Goal: Check status: Check status

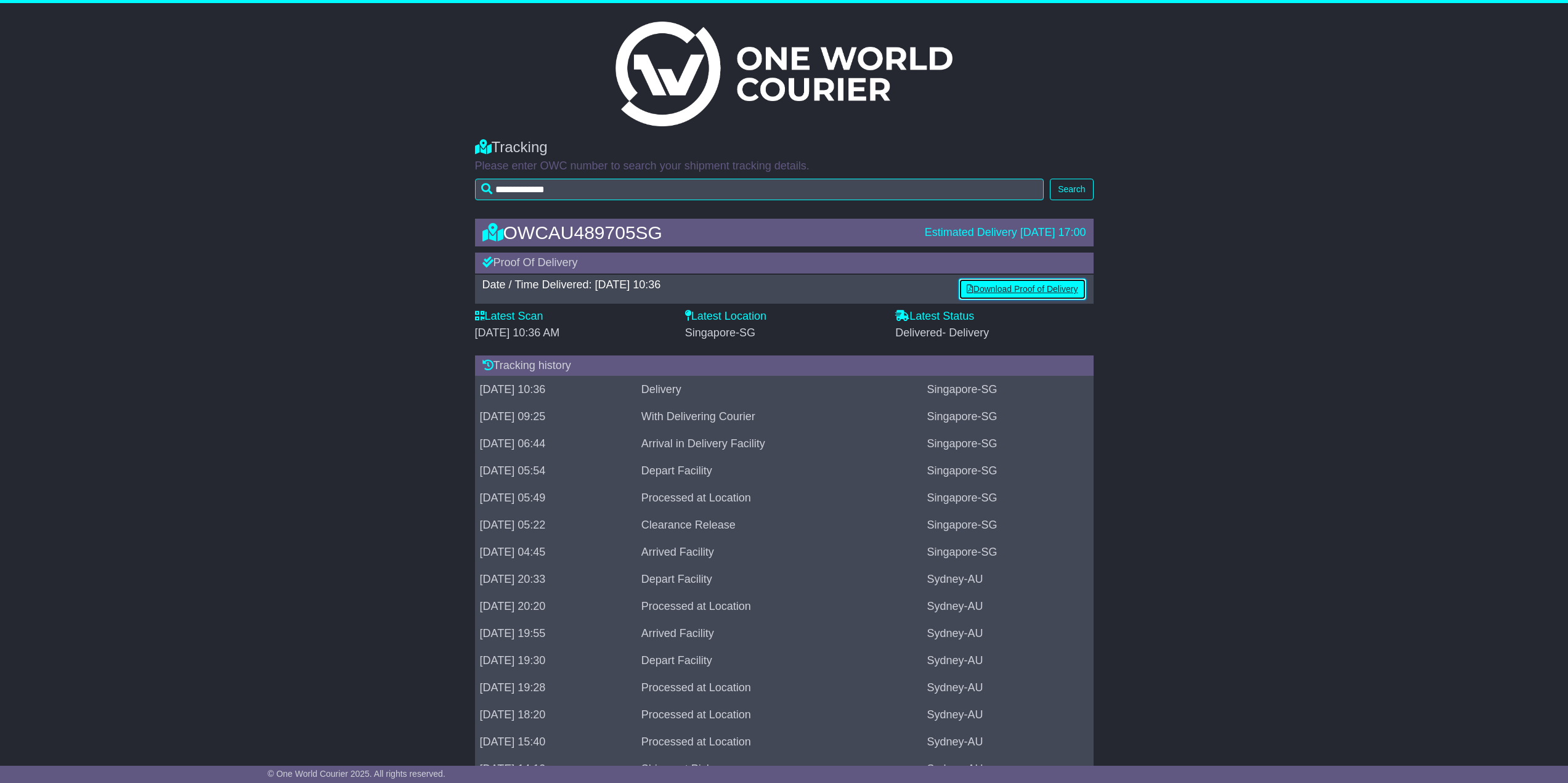
click at [999, 286] on link "Download Proof of Delivery" at bounding box center [1023, 289] width 127 height 22
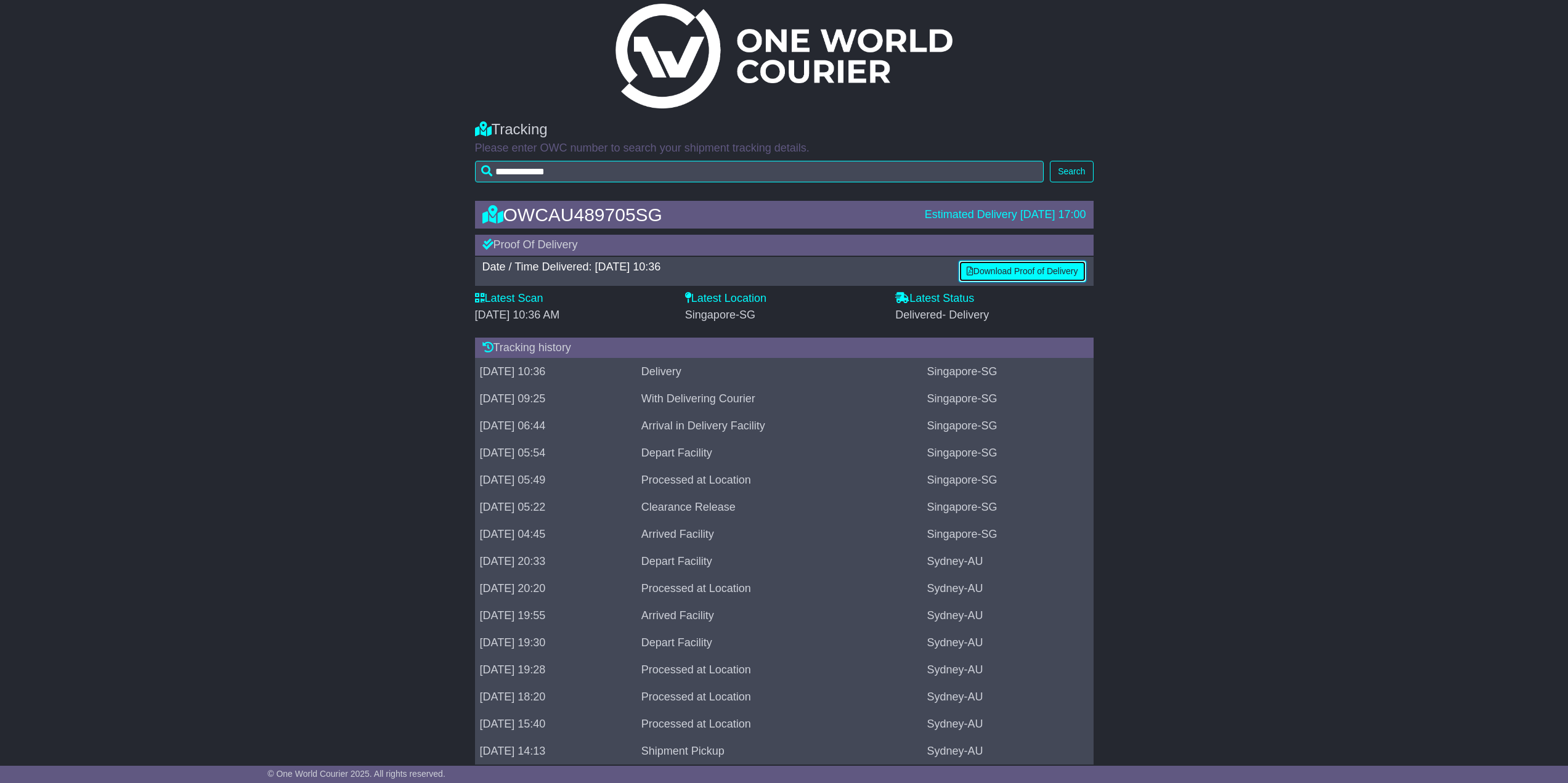
scroll to position [43, 0]
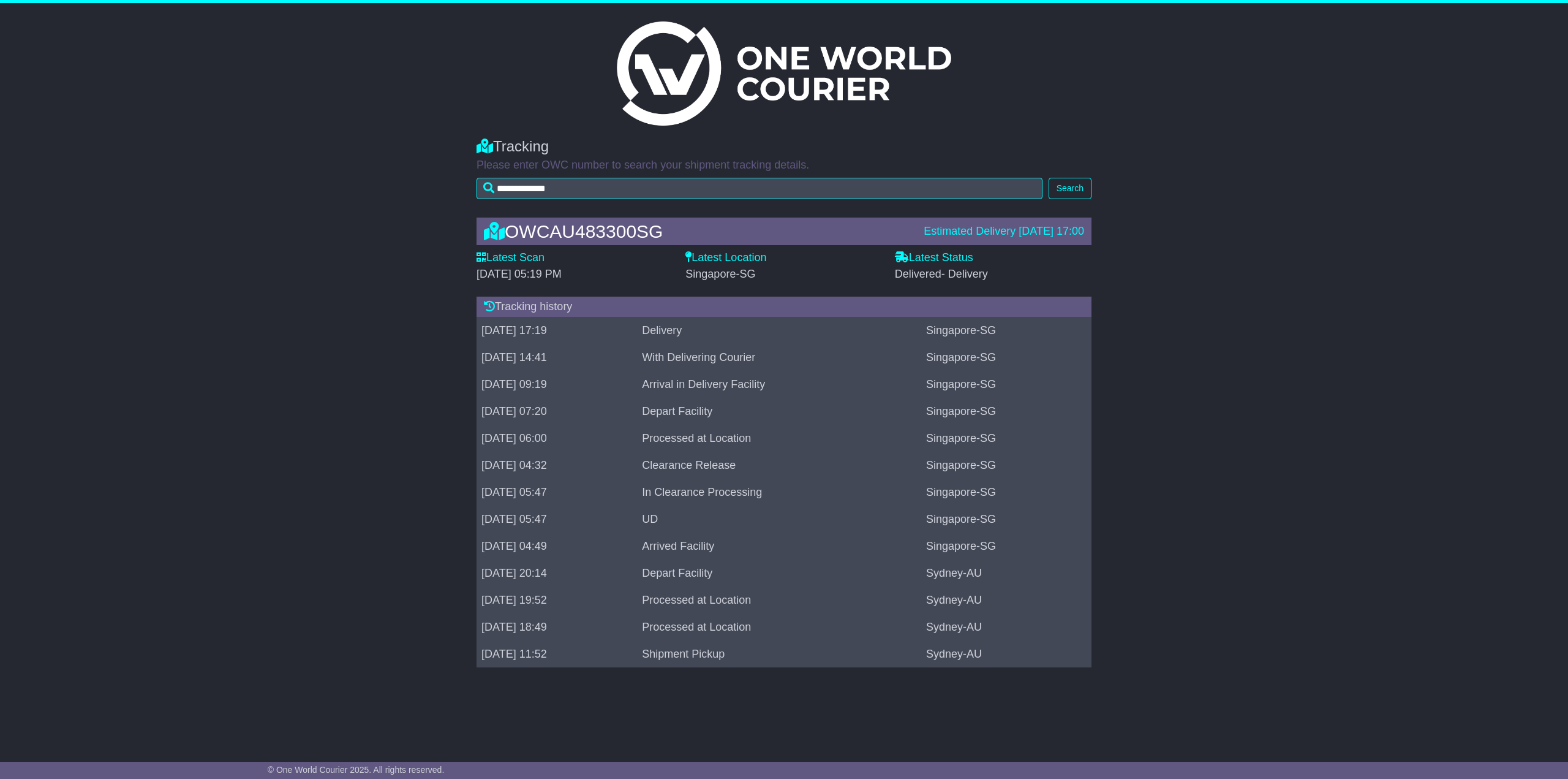
click at [716, 321] on td "Delivery" at bounding box center [779, 330] width 284 height 27
click at [618, 350] on td "27 Jun 2024 14:41" at bounding box center [557, 358] width 160 height 27
click at [808, 272] on div "Singapore-SG" at bounding box center [784, 274] width 196 height 13
drag, startPoint x: 944, startPoint y: 251, endPoint x: 944, endPoint y: 261, distance: 10.0
click at [944, 252] on label "Latest Status" at bounding box center [934, 258] width 78 height 13
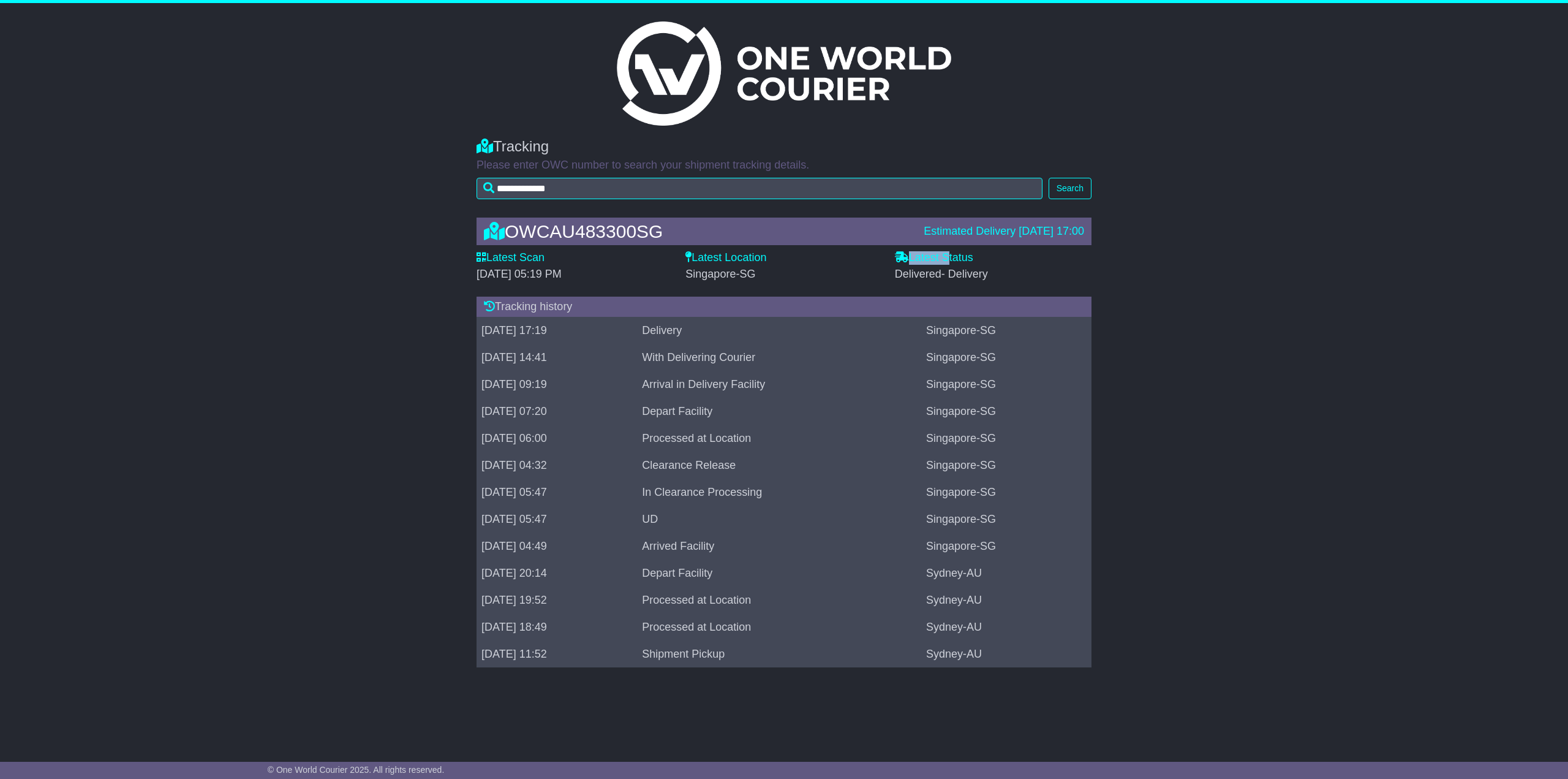
click at [944, 261] on label "Latest Status" at bounding box center [934, 258] width 78 height 13
click at [962, 273] on span "- Delivery" at bounding box center [965, 274] width 47 height 13
click at [1079, 195] on button "Search" at bounding box center [1070, 188] width 43 height 22
click at [716, 332] on td "Delivery" at bounding box center [779, 330] width 284 height 27
click at [955, 317] on td "Singapore-SG" at bounding box center [1006, 330] width 170 height 27
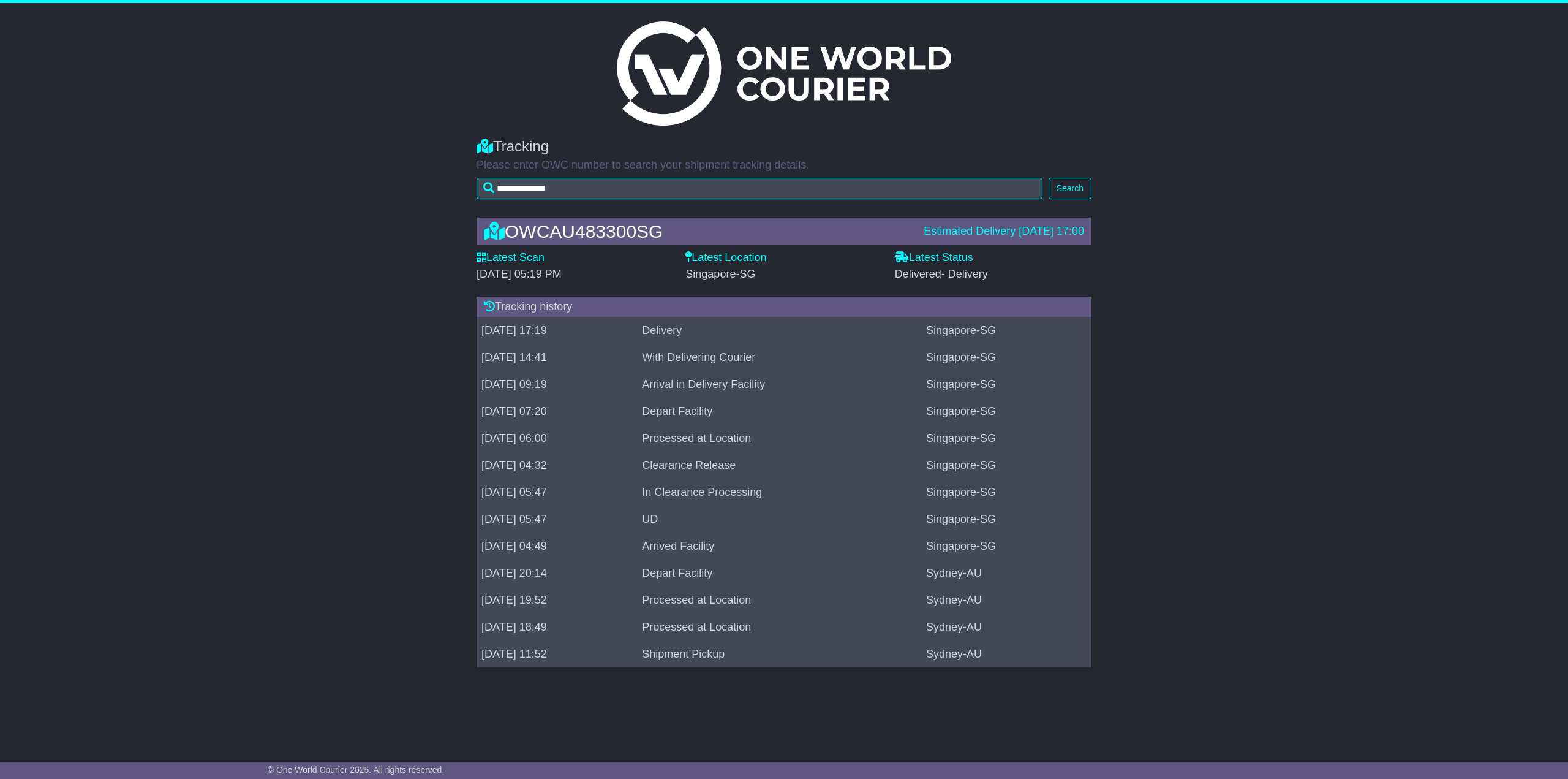
click at [1066, 322] on td "Singapore-SG" at bounding box center [1006, 330] width 170 height 27
click at [967, 268] on span "- Delivery" at bounding box center [965, 274] width 47 height 13
click at [341, 395] on div "OWCAU483300SG Estimated Delivery 28 Jun 2024 17:00 Latest Scan 27 June 2024 - 0…" at bounding box center [784, 445] width 1568 height 481
click at [524, 253] on label "Latest Scan" at bounding box center [510, 258] width 68 height 13
click at [695, 265] on div "Latest Location Singapore-SG" at bounding box center [784, 266] width 196 height 30
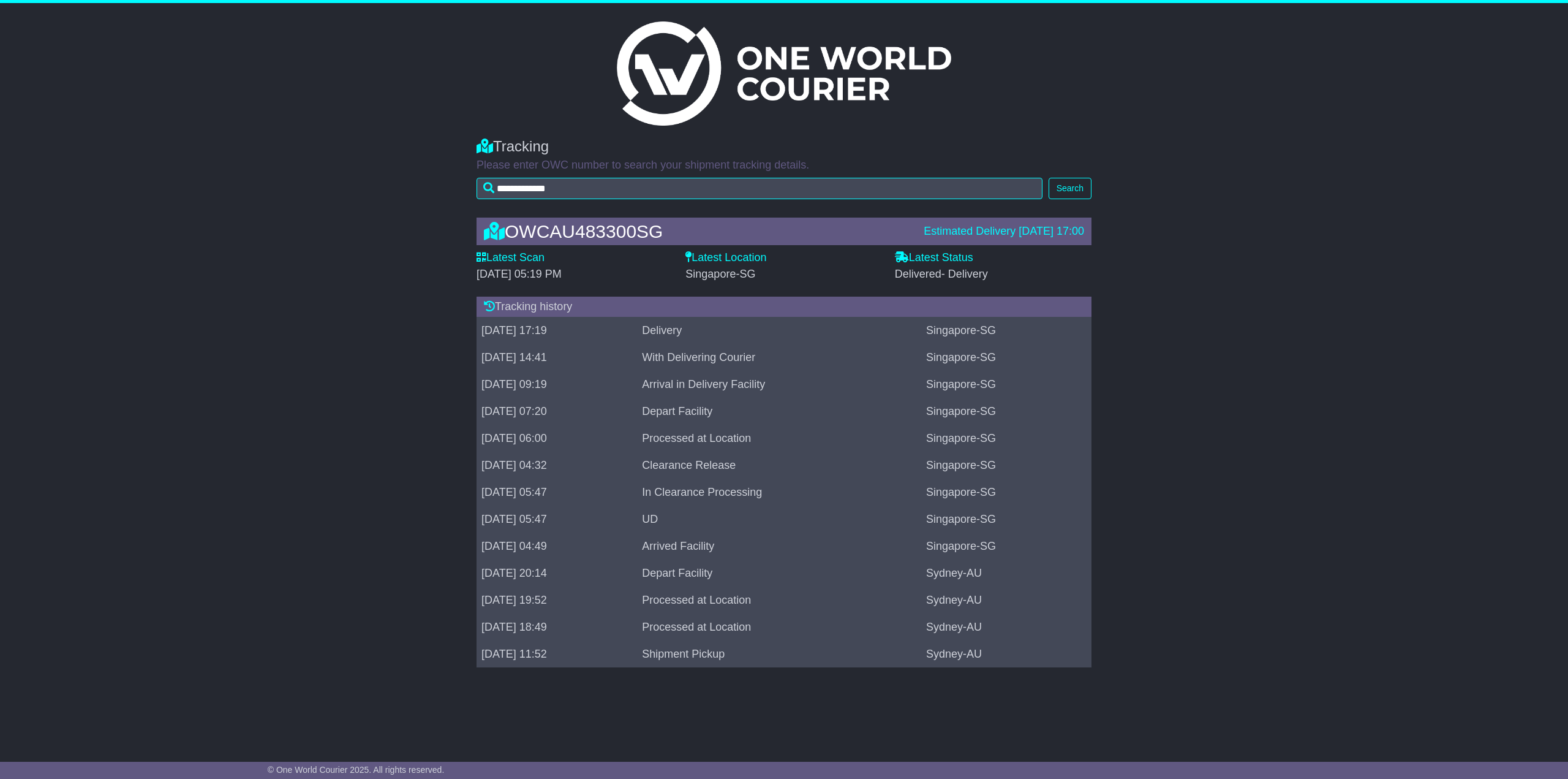
drag, startPoint x: 783, startPoint y: 253, endPoint x: 882, endPoint y: 268, distance: 100.1
click at [818, 256] on div "Latest Location Singapore-SG" at bounding box center [784, 266] width 196 height 30
click at [902, 265] on div "Latest Status - Delivered - Delivery" at bounding box center [993, 266] width 196 height 30
drag, startPoint x: 937, startPoint y: 265, endPoint x: 936, endPoint y: 276, distance: 11.0
click at [938, 269] on div "Latest Status - Delivered - Delivery" at bounding box center [993, 266] width 196 height 30
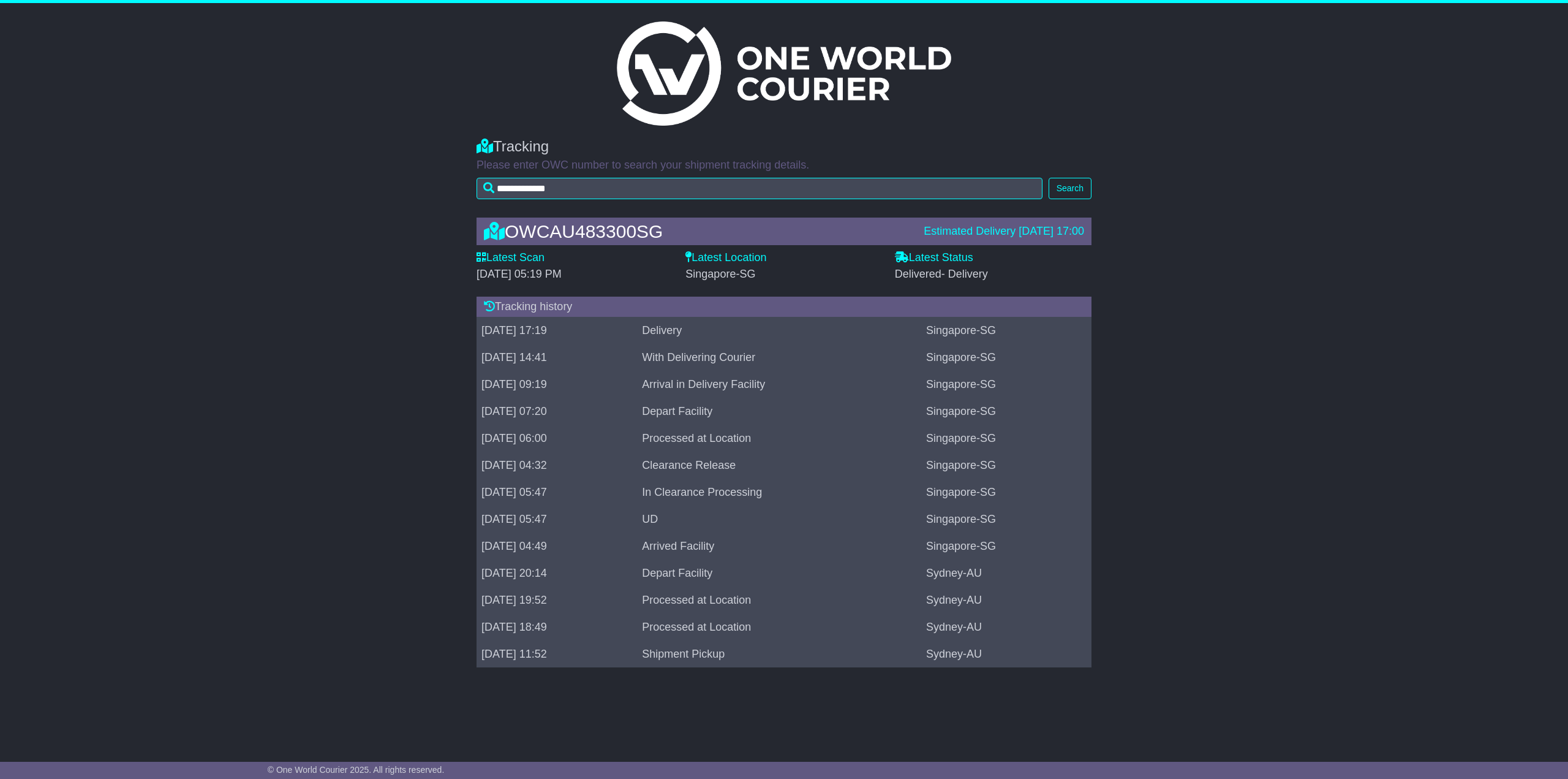
click at [931, 290] on div "Latest Status - Delivered - Delivery" at bounding box center [993, 270] width 209 height 39
click at [963, 268] on span "- Delivery" at bounding box center [965, 274] width 47 height 13
click at [947, 237] on div "Estimated Delivery [DATE] 17:00" at bounding box center [1004, 232] width 160 height 13
